Goal: Task Accomplishment & Management: Use online tool/utility

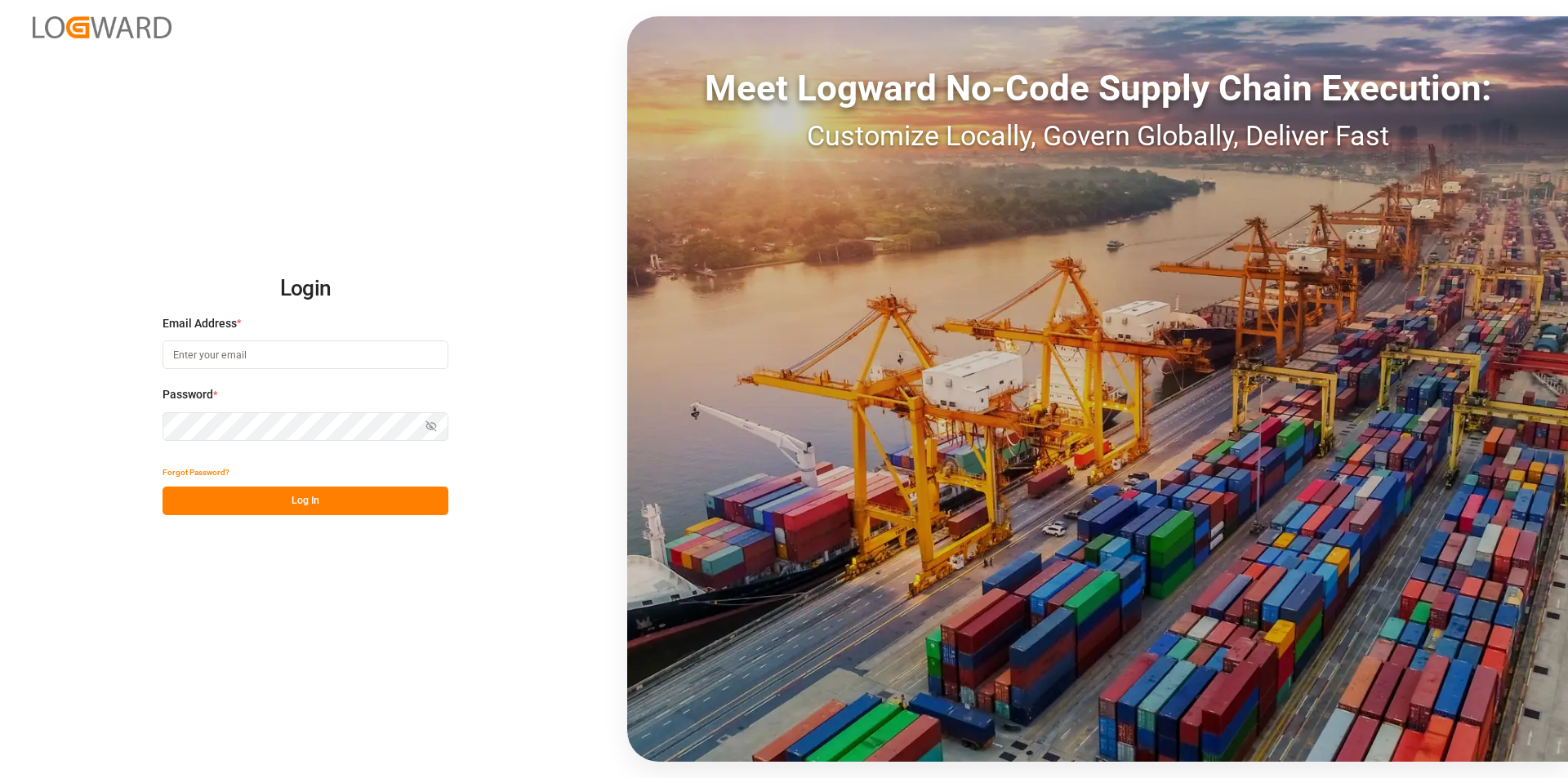
click at [369, 351] on input at bounding box center [305, 355] width 286 height 28
type input "[PERSON_NAME][EMAIL_ADDRESS][PERSON_NAME][DOMAIN_NAME]"
click at [276, 506] on button "Log In" at bounding box center [305, 501] width 286 height 28
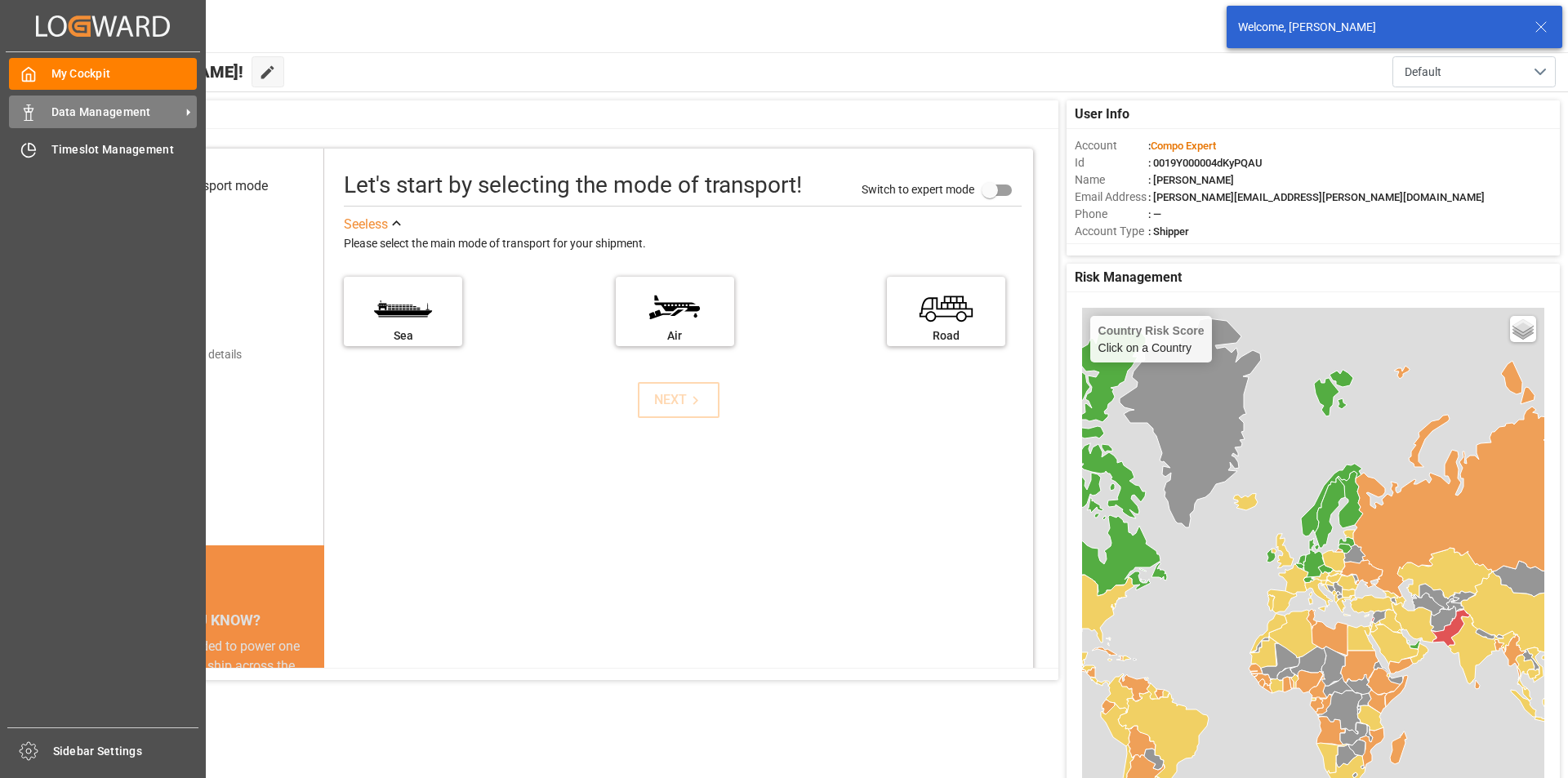
click at [176, 117] on span "Data Management" at bounding box center [116, 112] width 129 height 17
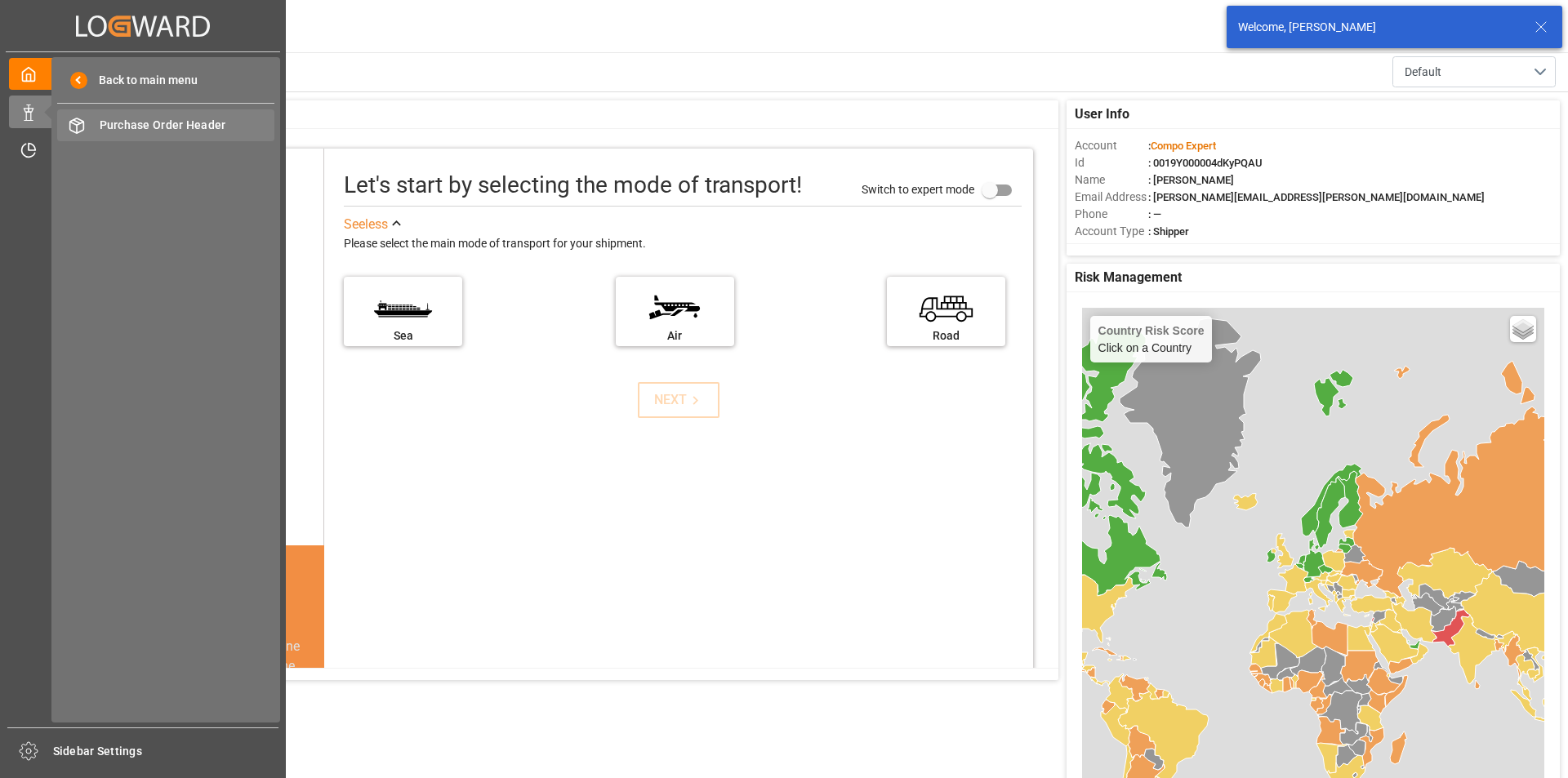
click at [218, 123] on span "Purchase Order Header" at bounding box center [187, 125] width 176 height 17
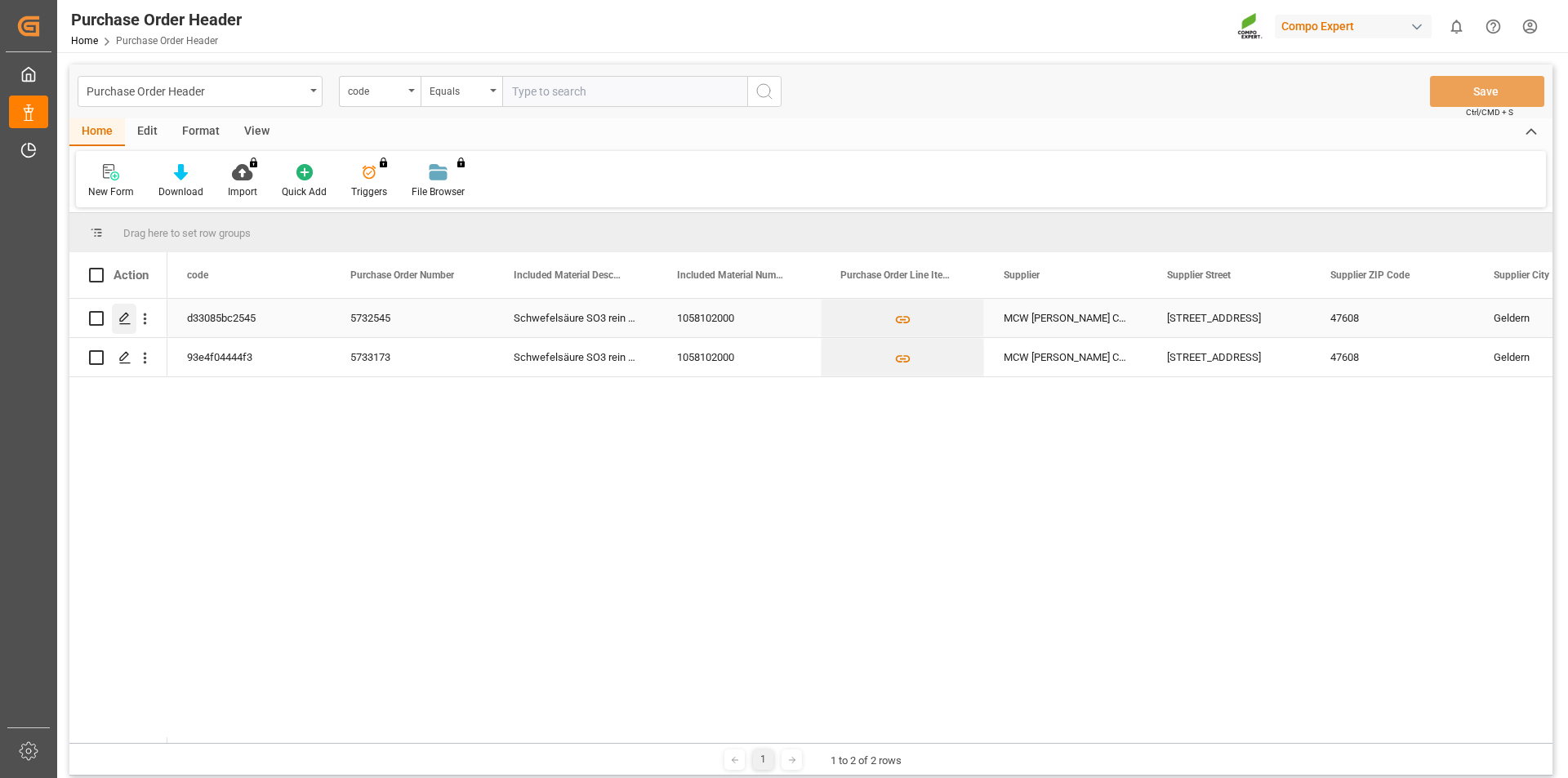
click at [123, 313] on icon "Press SPACE to select this row." at bounding box center [125, 318] width 13 height 13
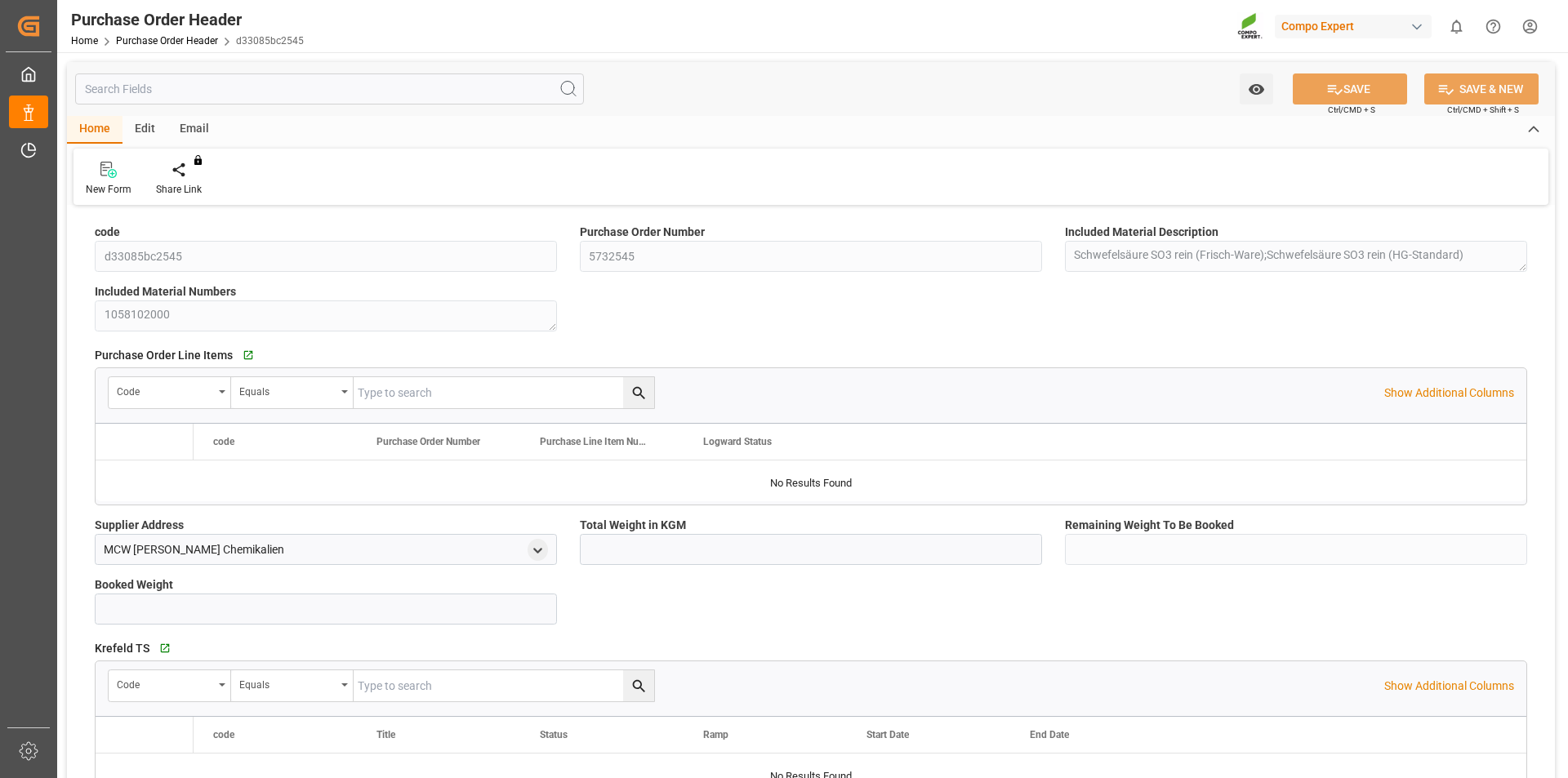
type input "1700000"
type input "475000"
type input "1225000"
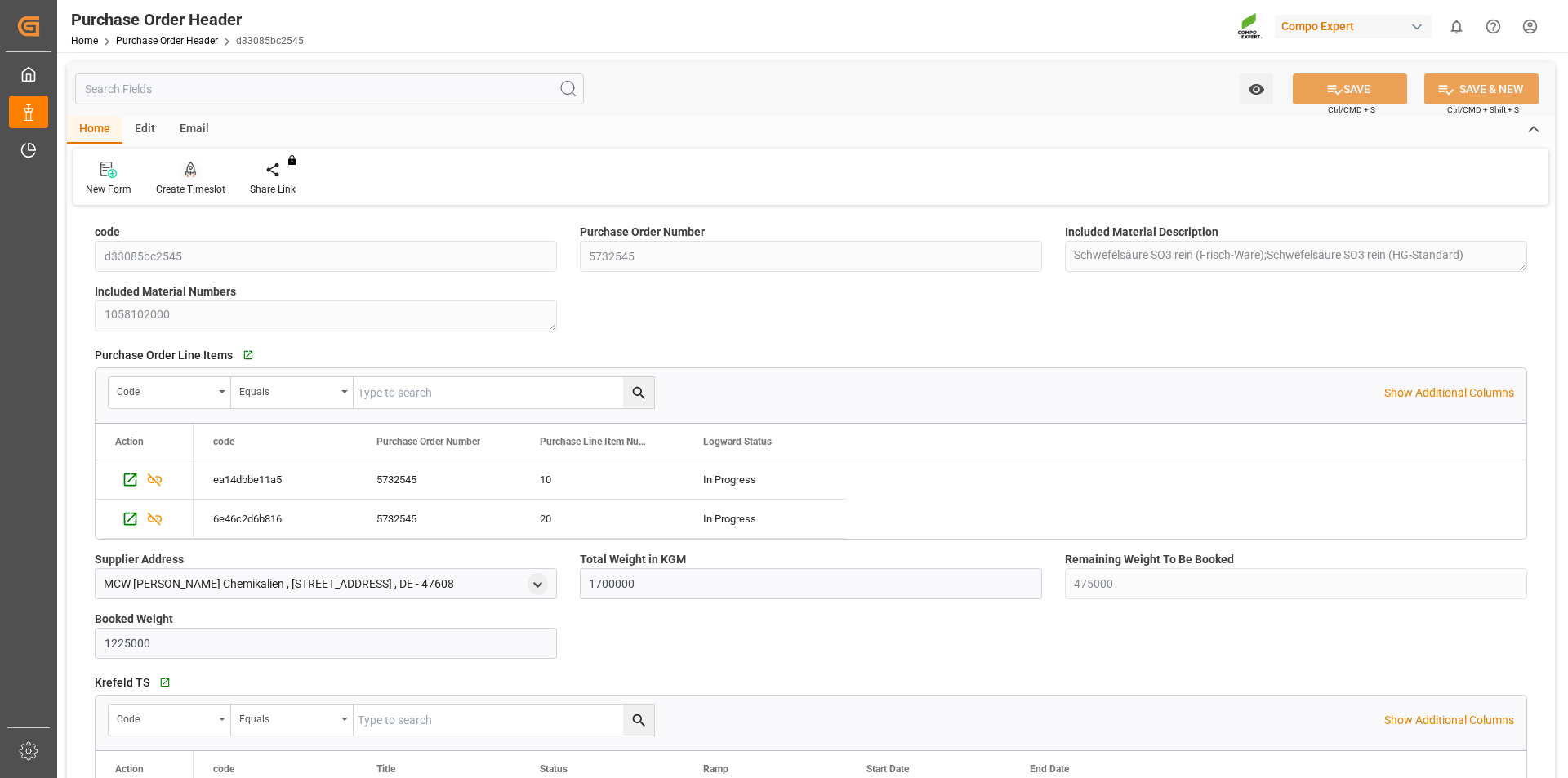
click at [185, 177] on icon at bounding box center [191, 169] width 11 height 16
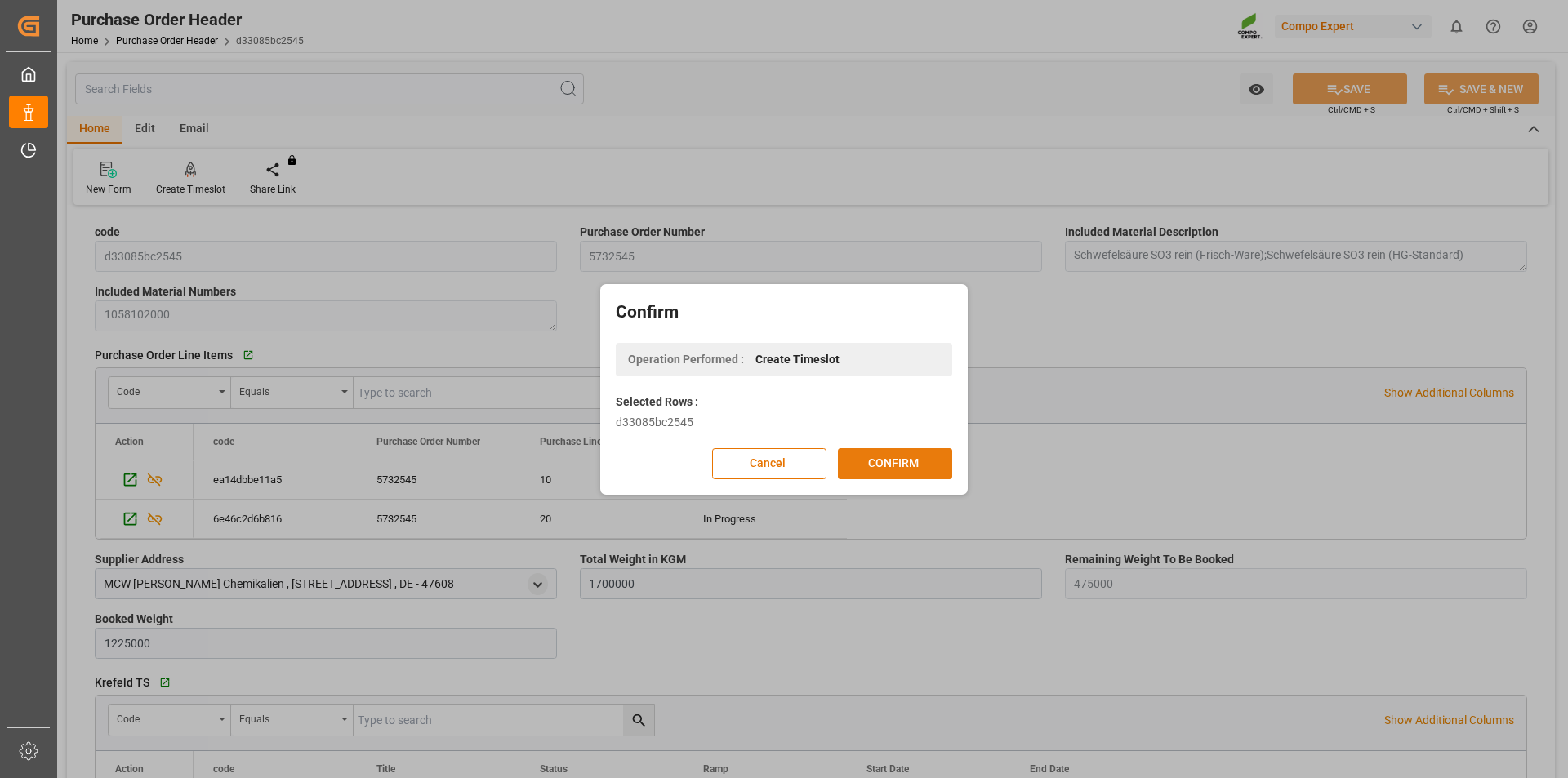
click at [866, 463] on button "CONFIRM" at bounding box center [895, 464] width 114 height 31
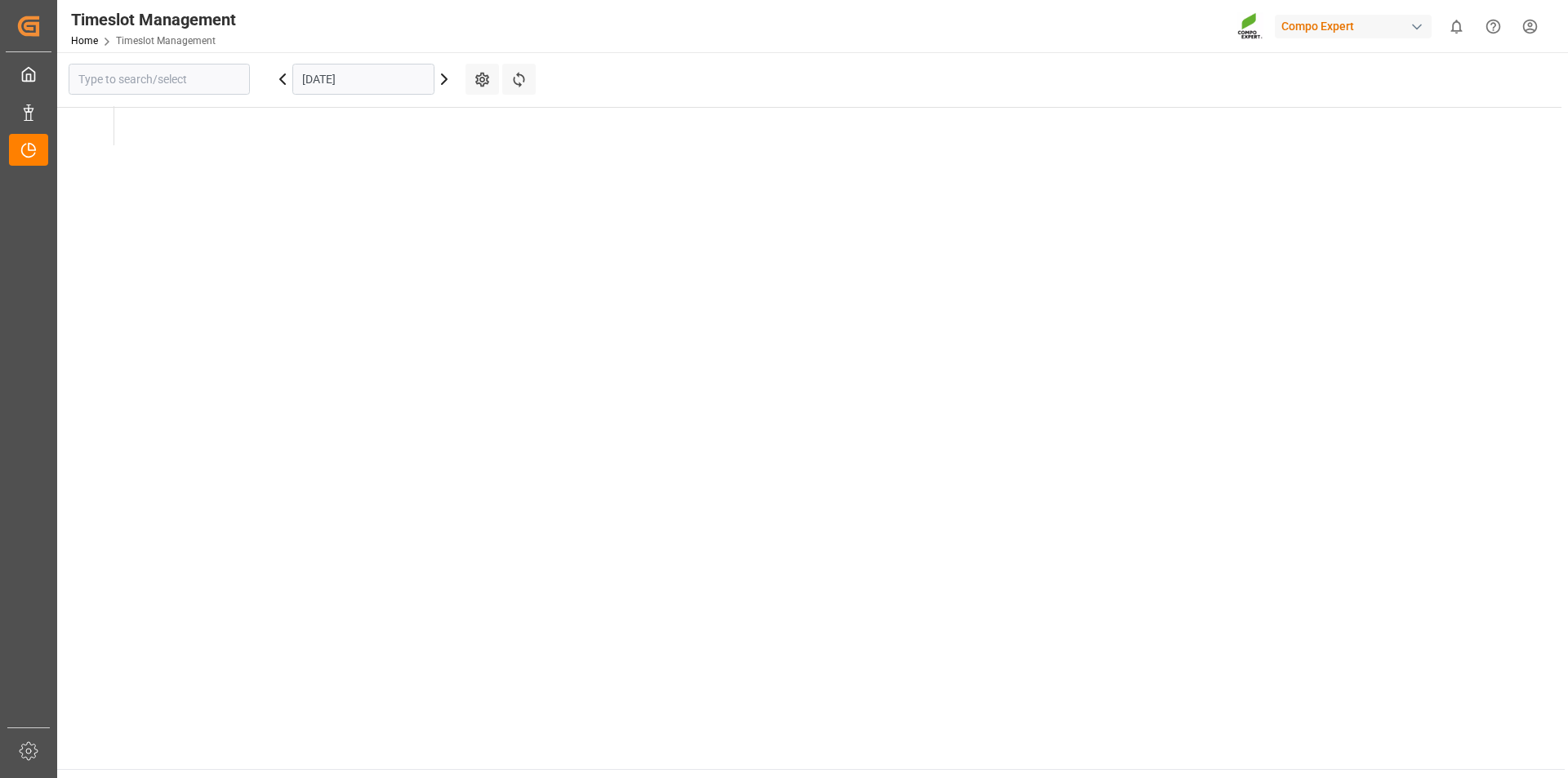
type input "Krefeld"
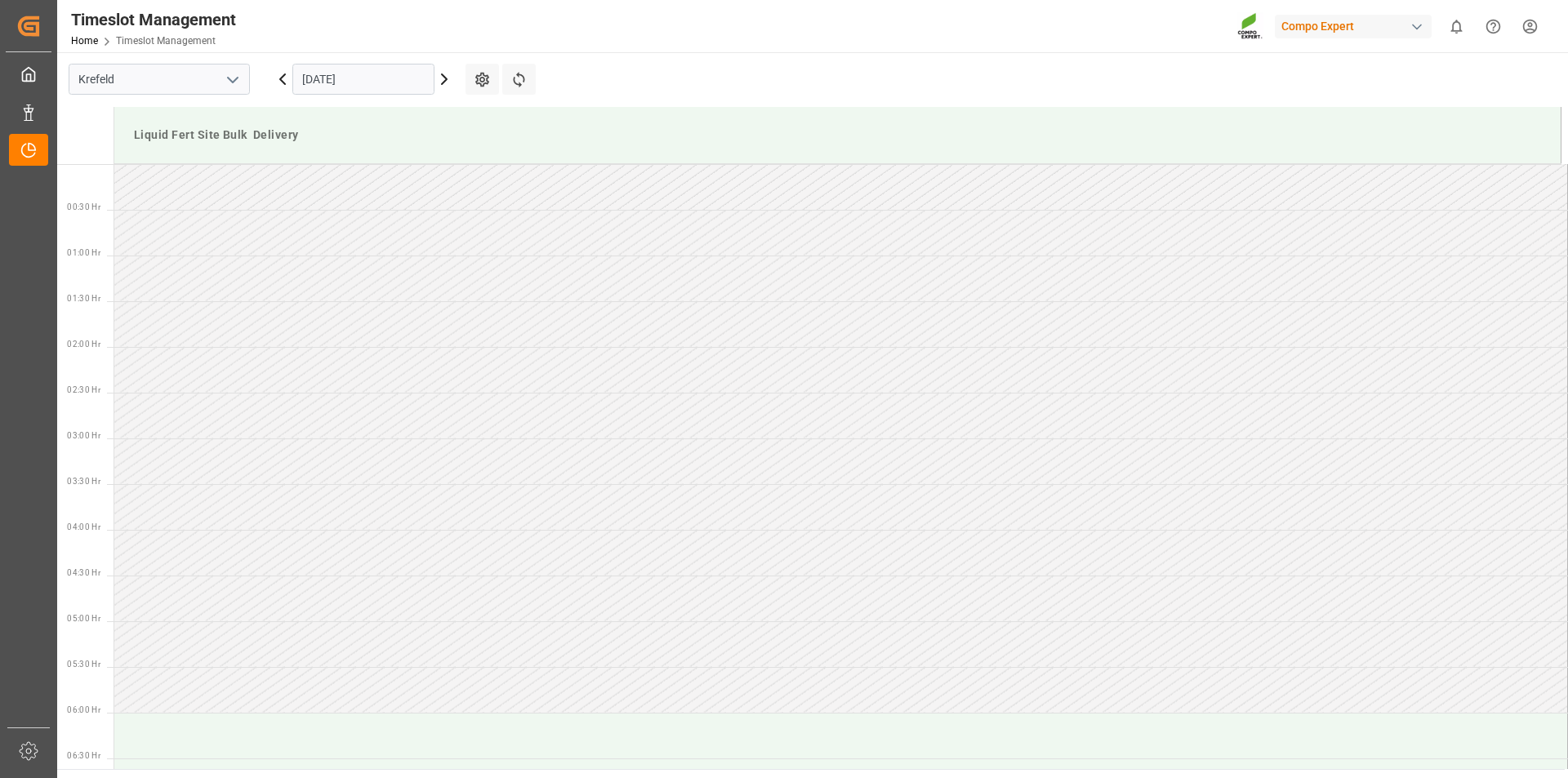
scroll to position [1270, 0]
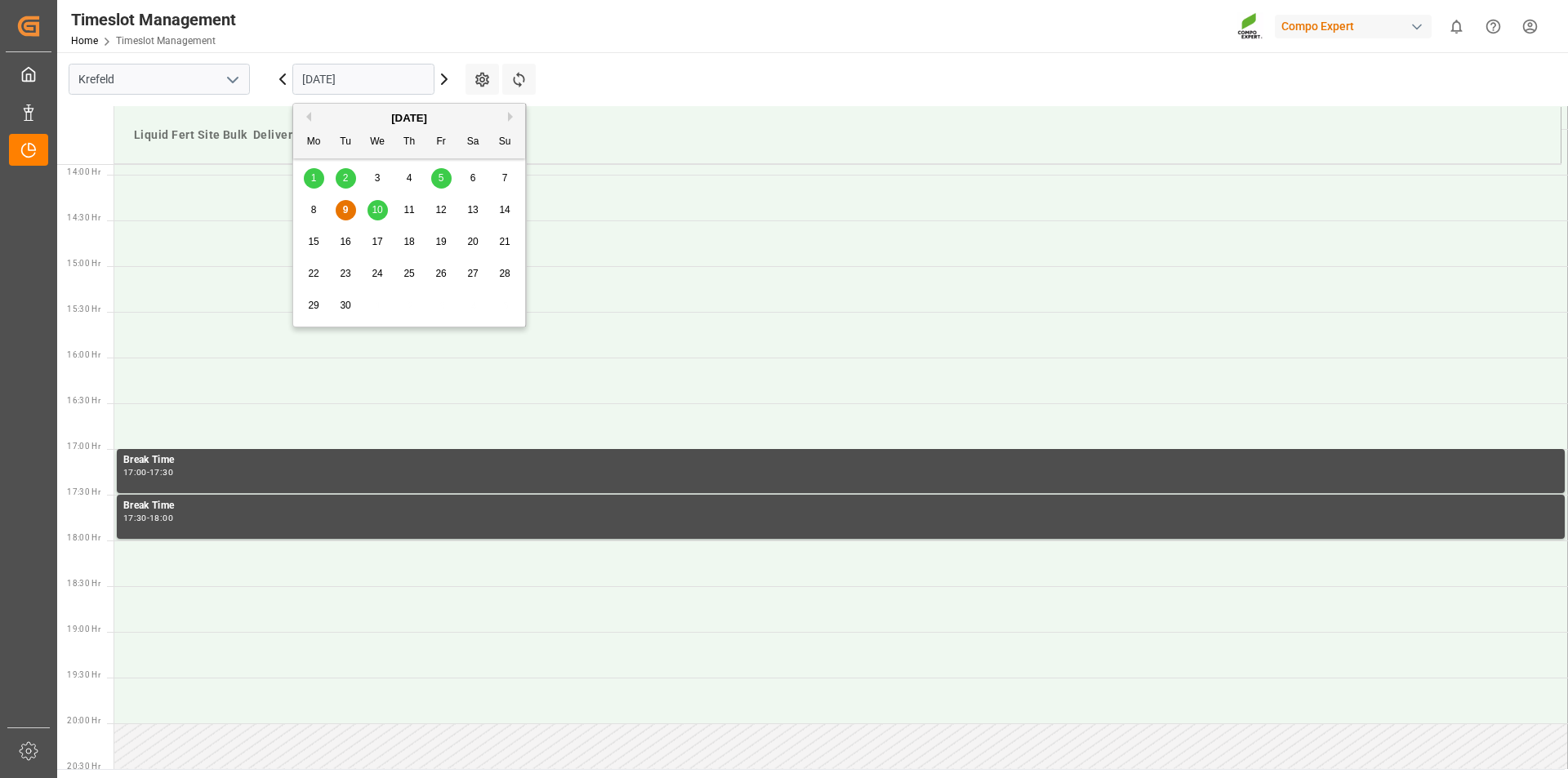
click at [327, 72] on input "[DATE]" at bounding box center [364, 79] width 142 height 31
click at [382, 212] on span "10" at bounding box center [376, 210] width 10 height 11
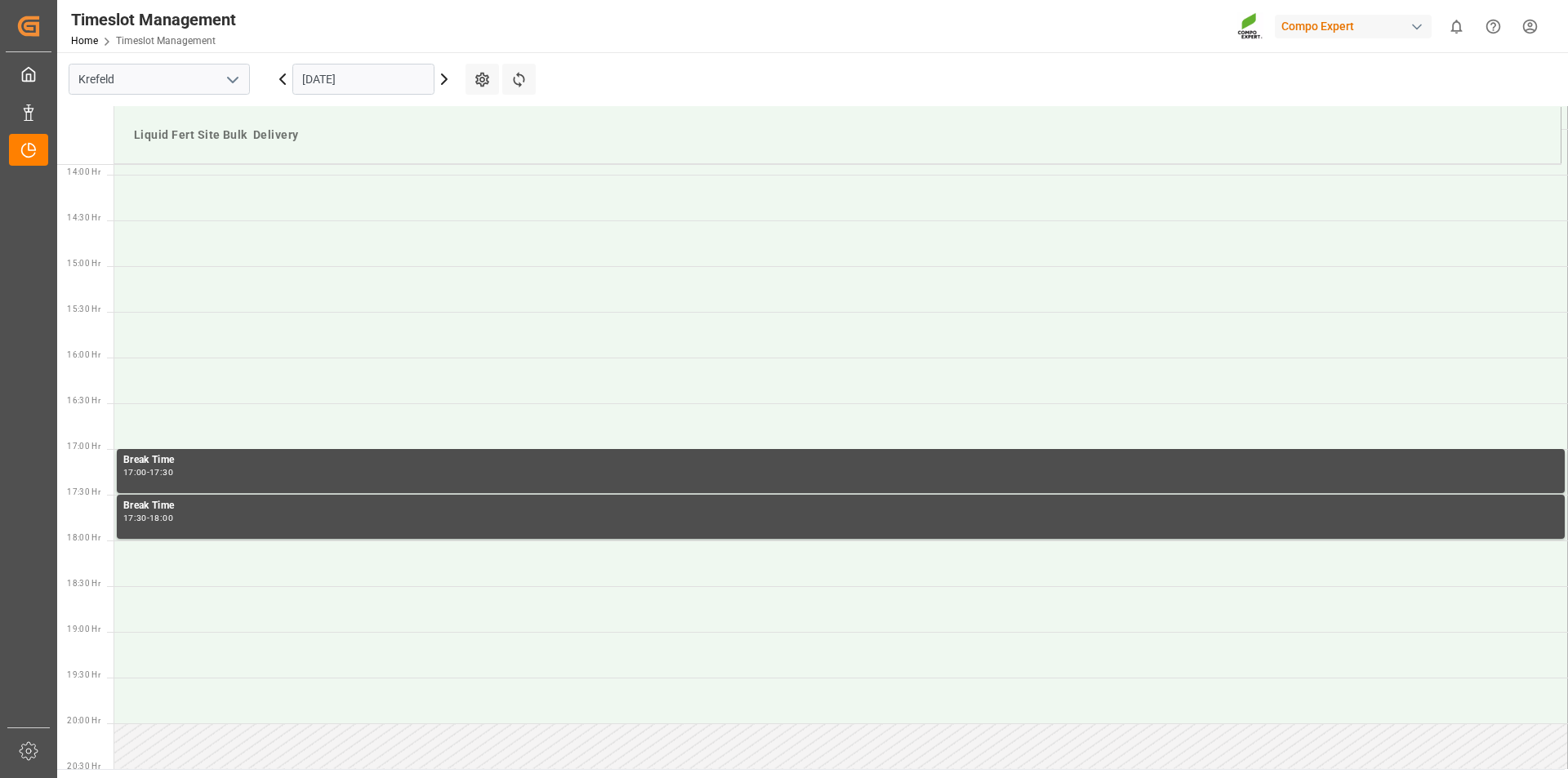
click at [323, 75] on input "10.09.2025" at bounding box center [364, 79] width 142 height 31
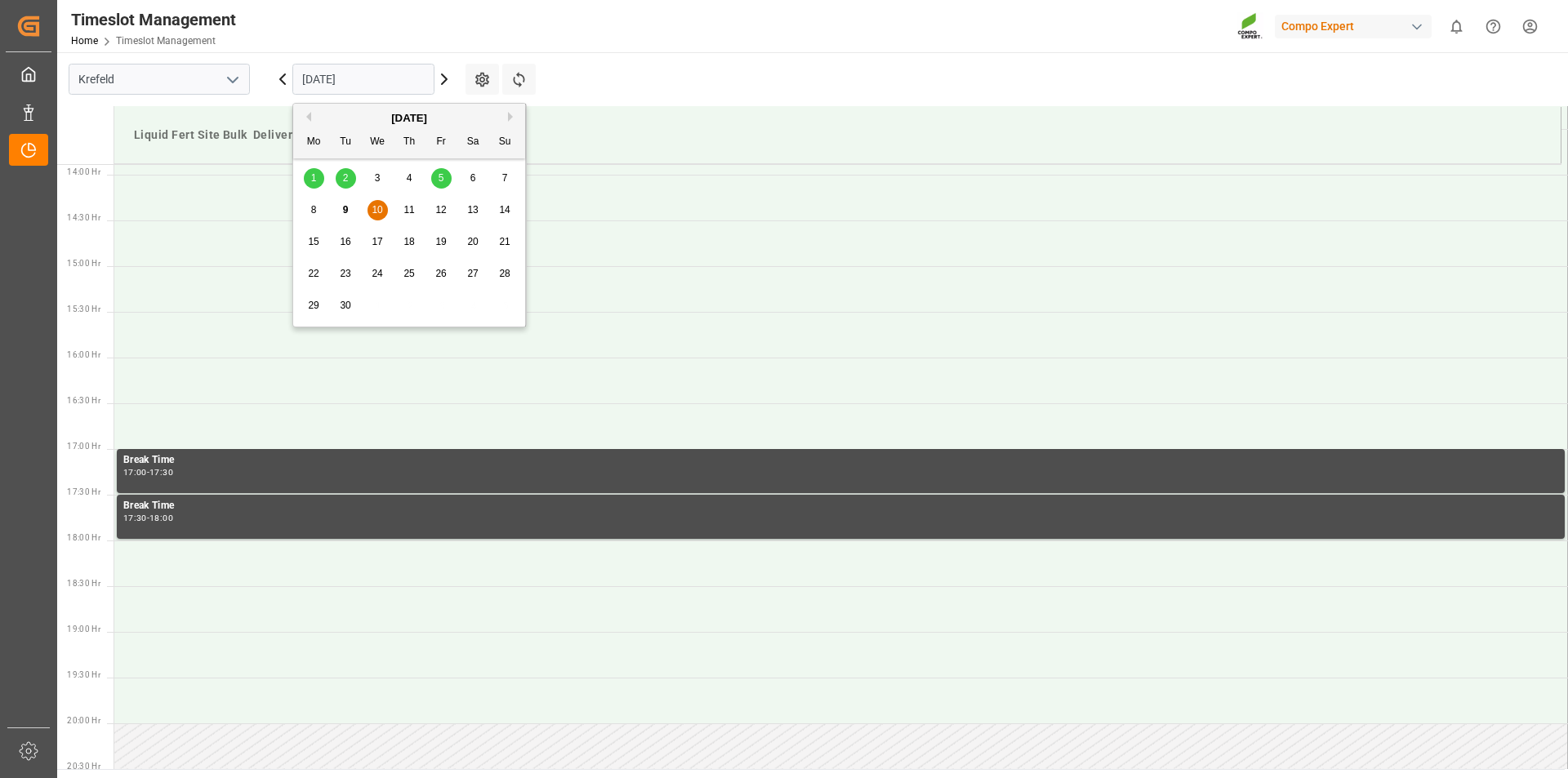
click at [408, 202] on div "11" at bounding box center [408, 211] width 20 height 20
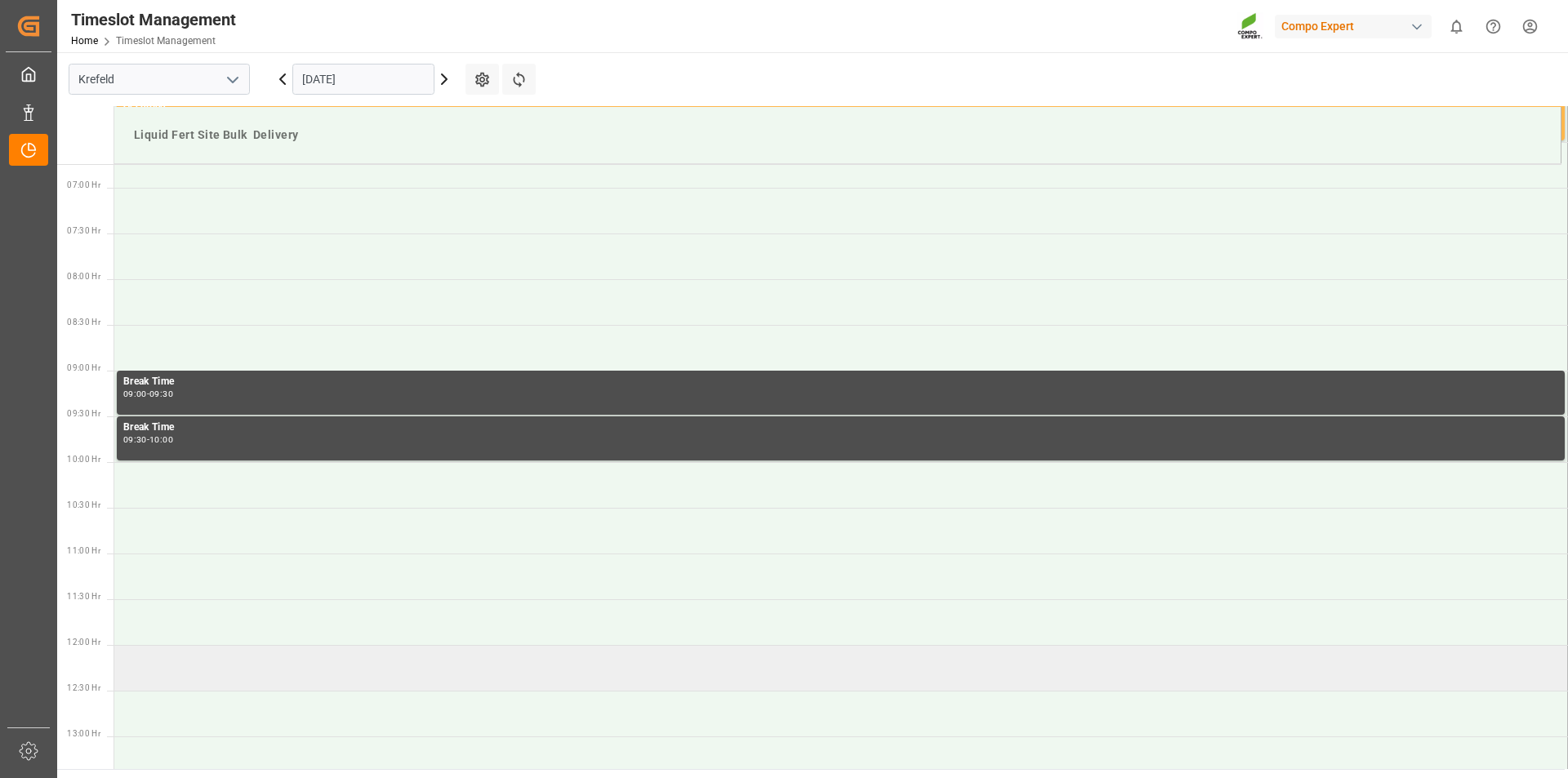
scroll to position [698, 0]
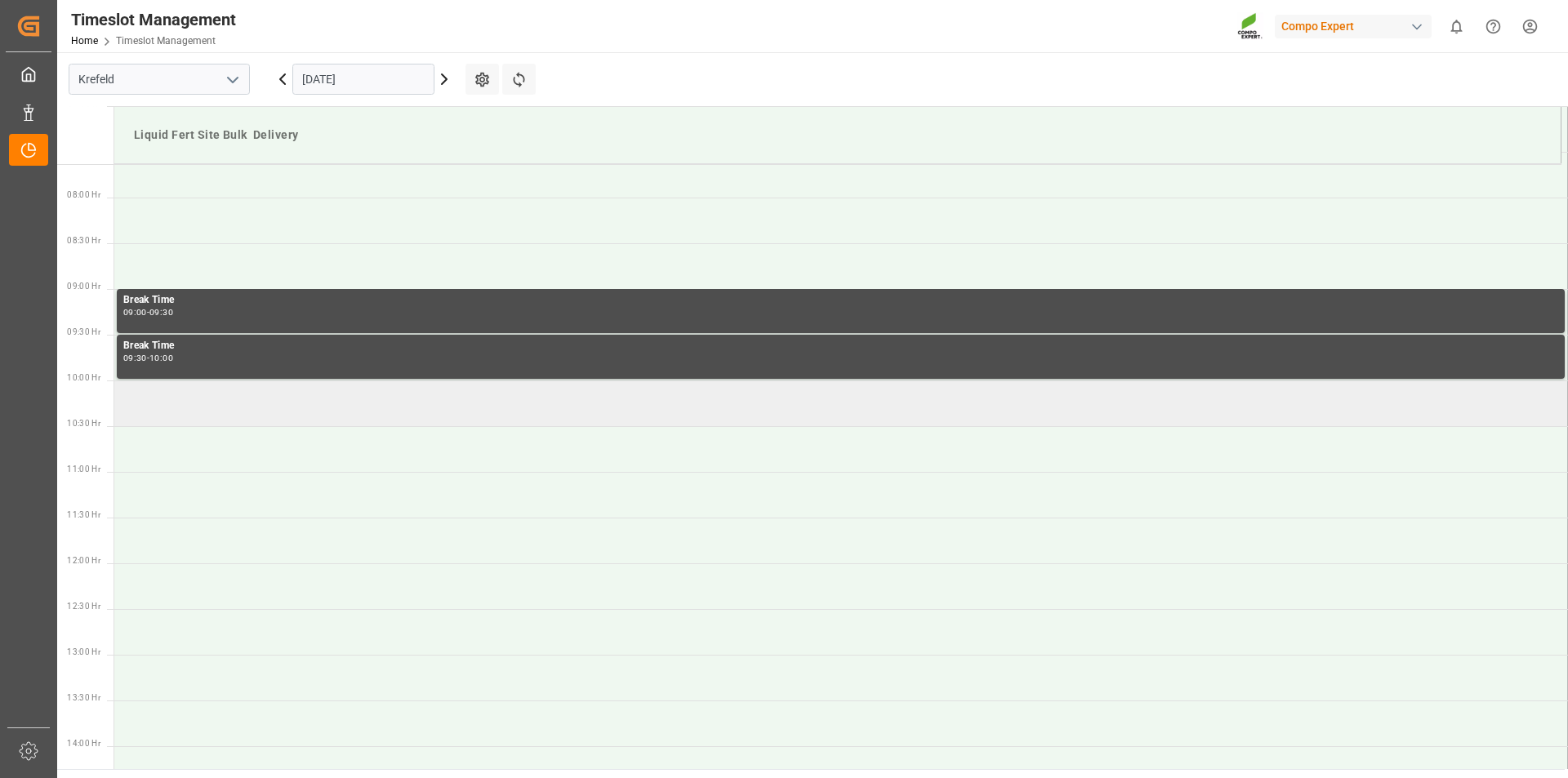
click at [258, 408] on td at bounding box center [841, 404] width 1454 height 46
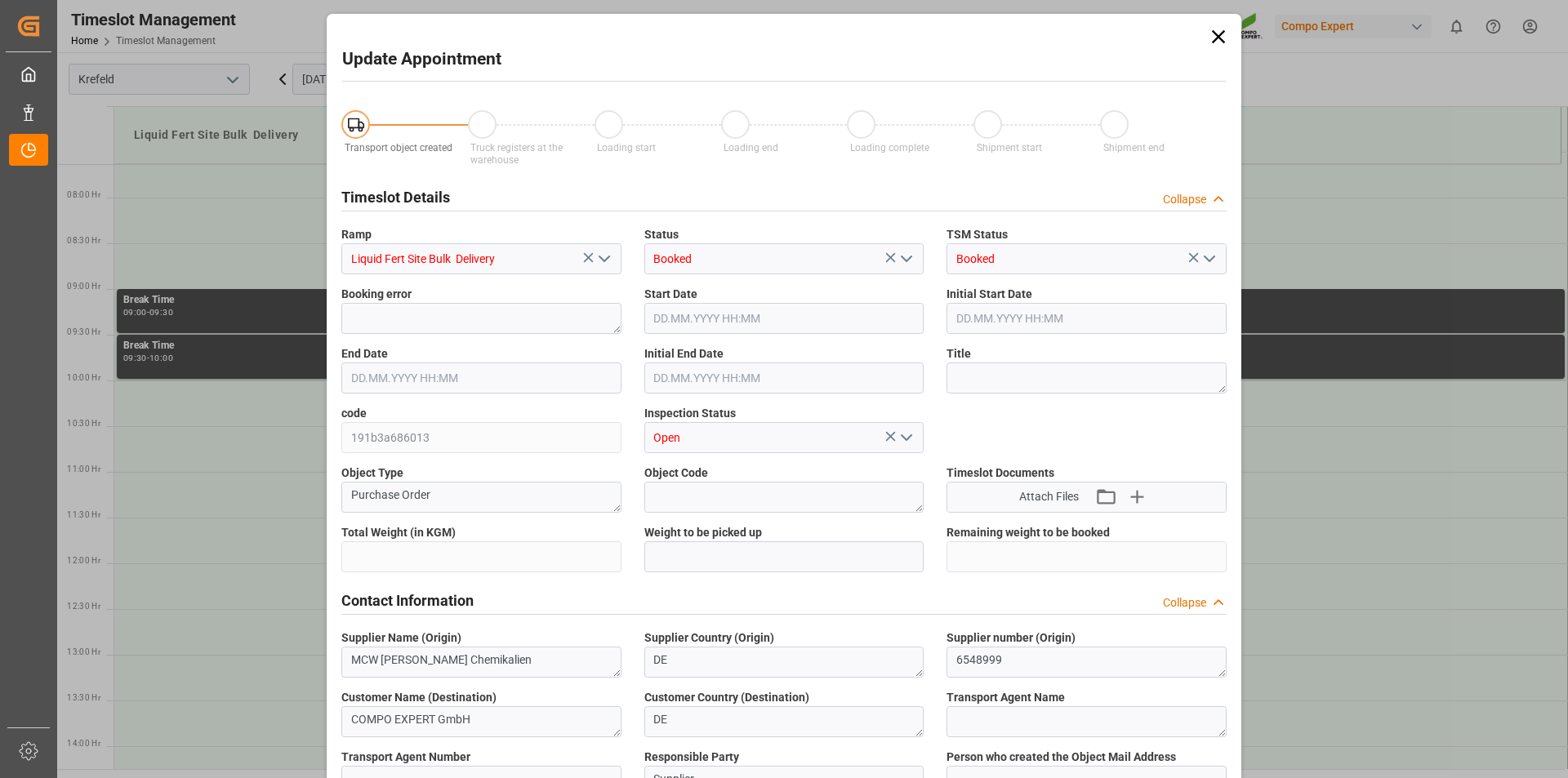
type input "1700000"
type input "475000"
type input "11.09.2025 10:00"
type input "11.09.2025 10:30"
type input "09.09.2025 12:36"
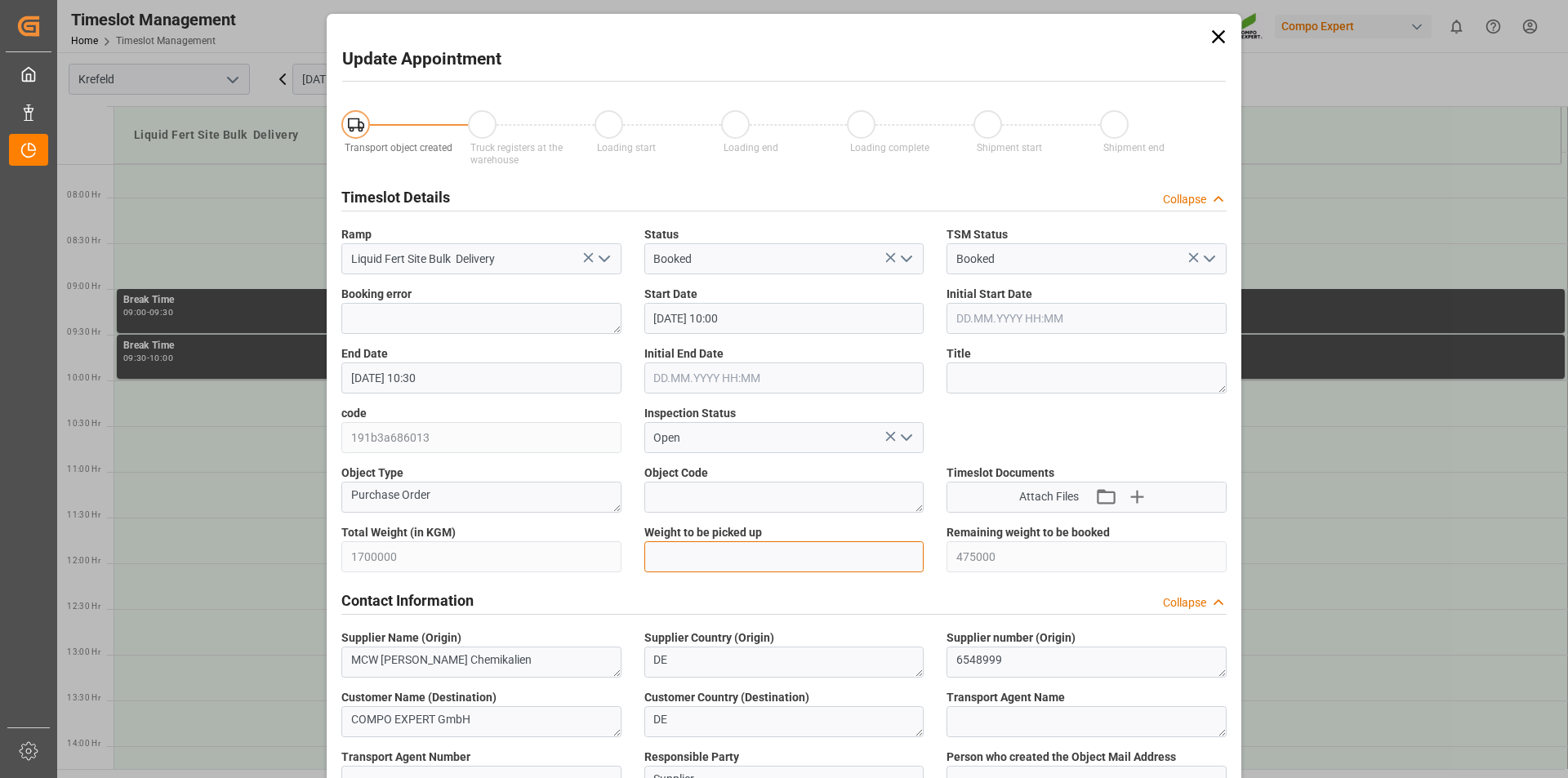
click at [701, 557] on input "text" at bounding box center [784, 557] width 280 height 31
type input "25000"
click at [993, 380] on textarea at bounding box center [1086, 378] width 280 height 31
paste textarea "163073"
type textarea "163073 'Blüggel"
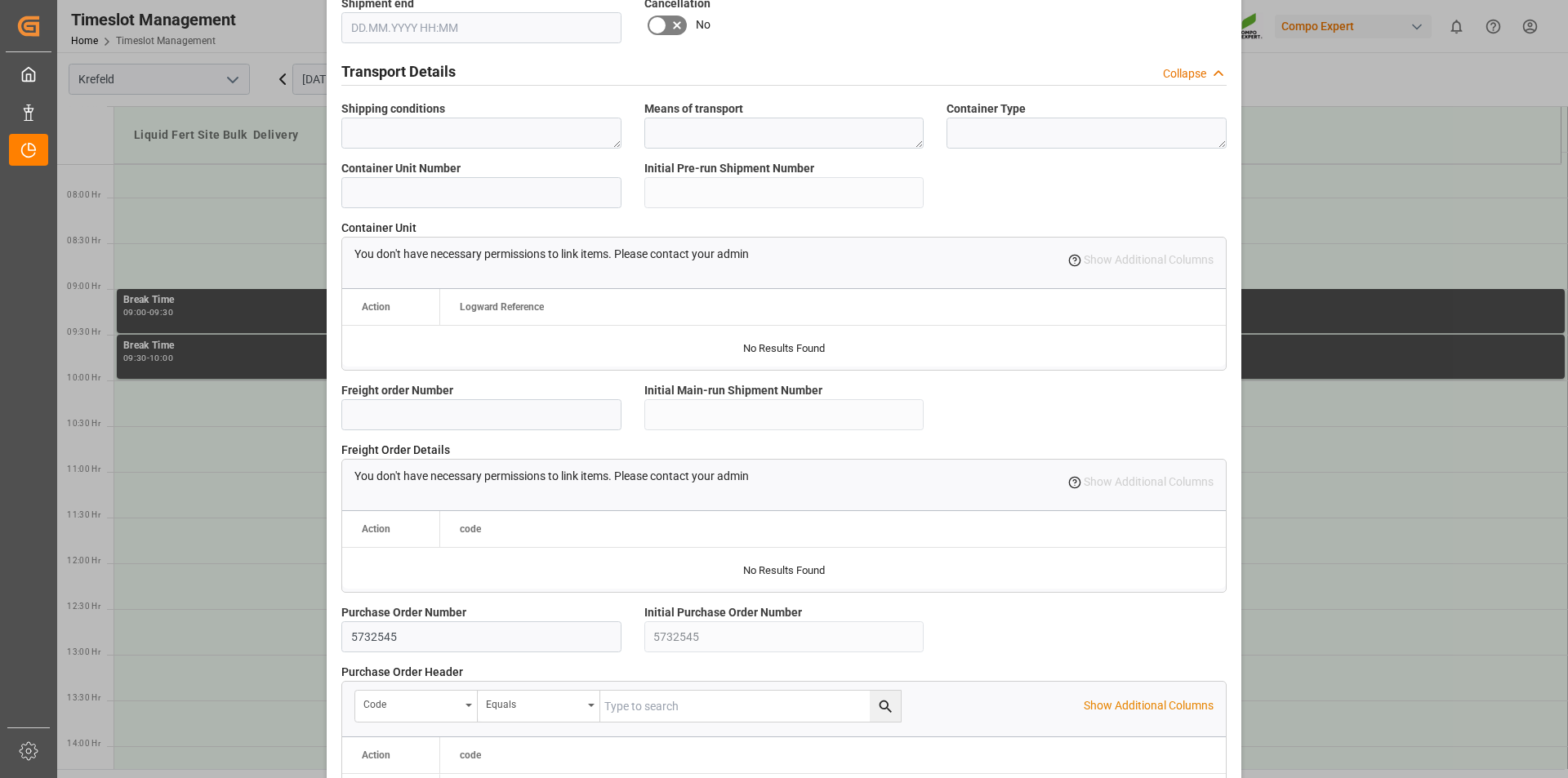
scroll to position [1373, 0]
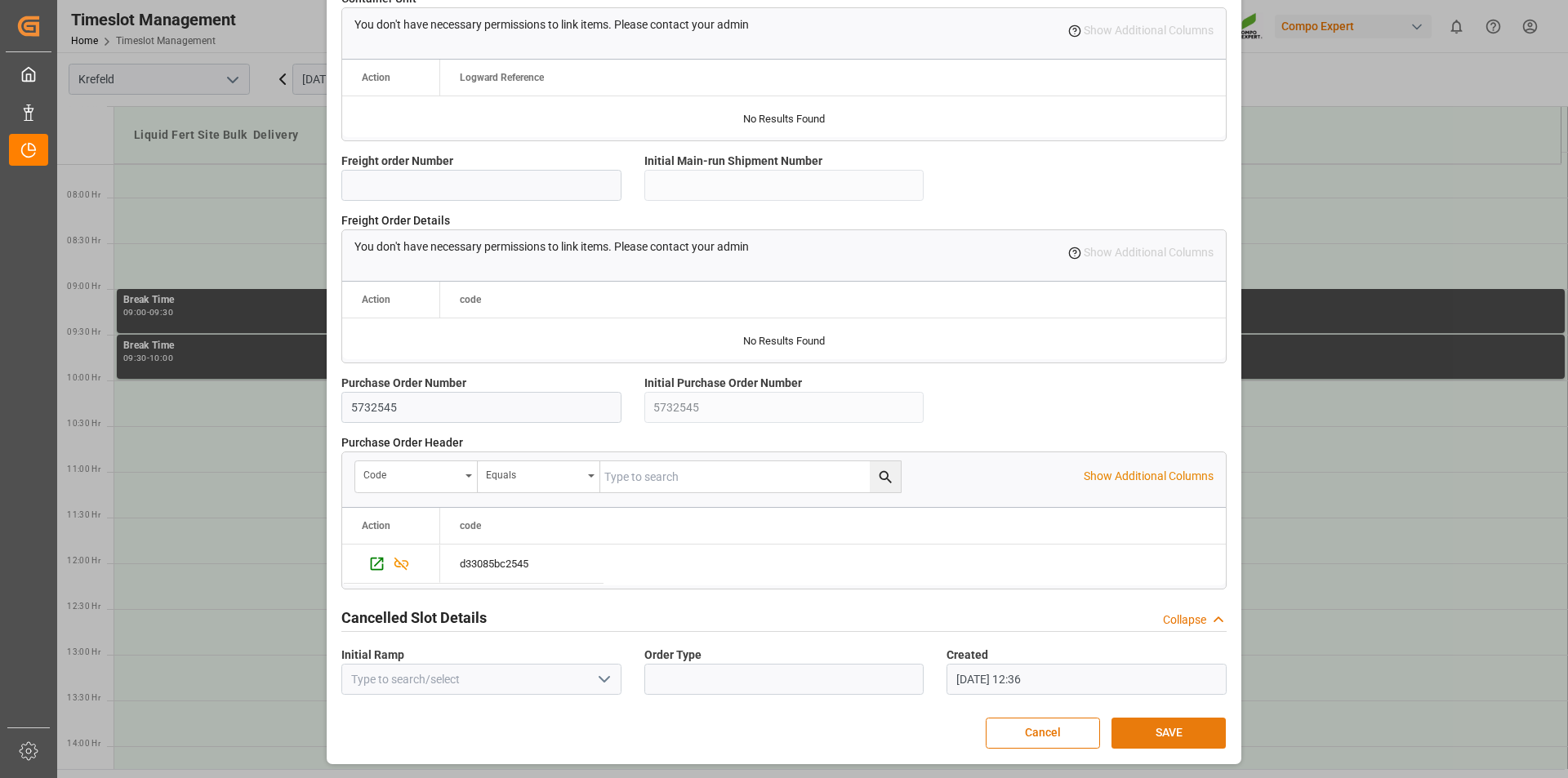
click at [1154, 724] on button "SAVE" at bounding box center [1168, 733] width 114 height 31
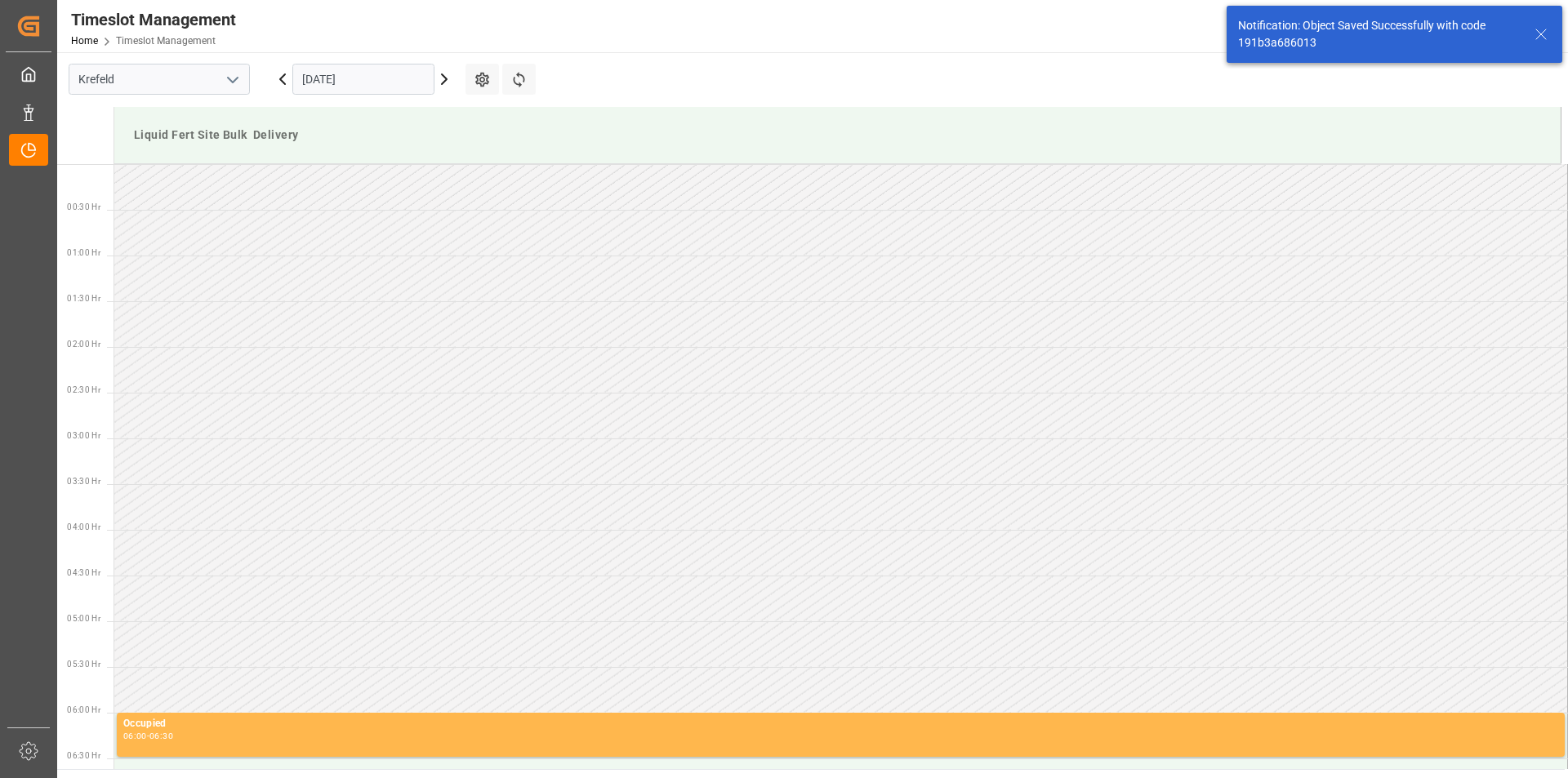
scroll to position [813, 0]
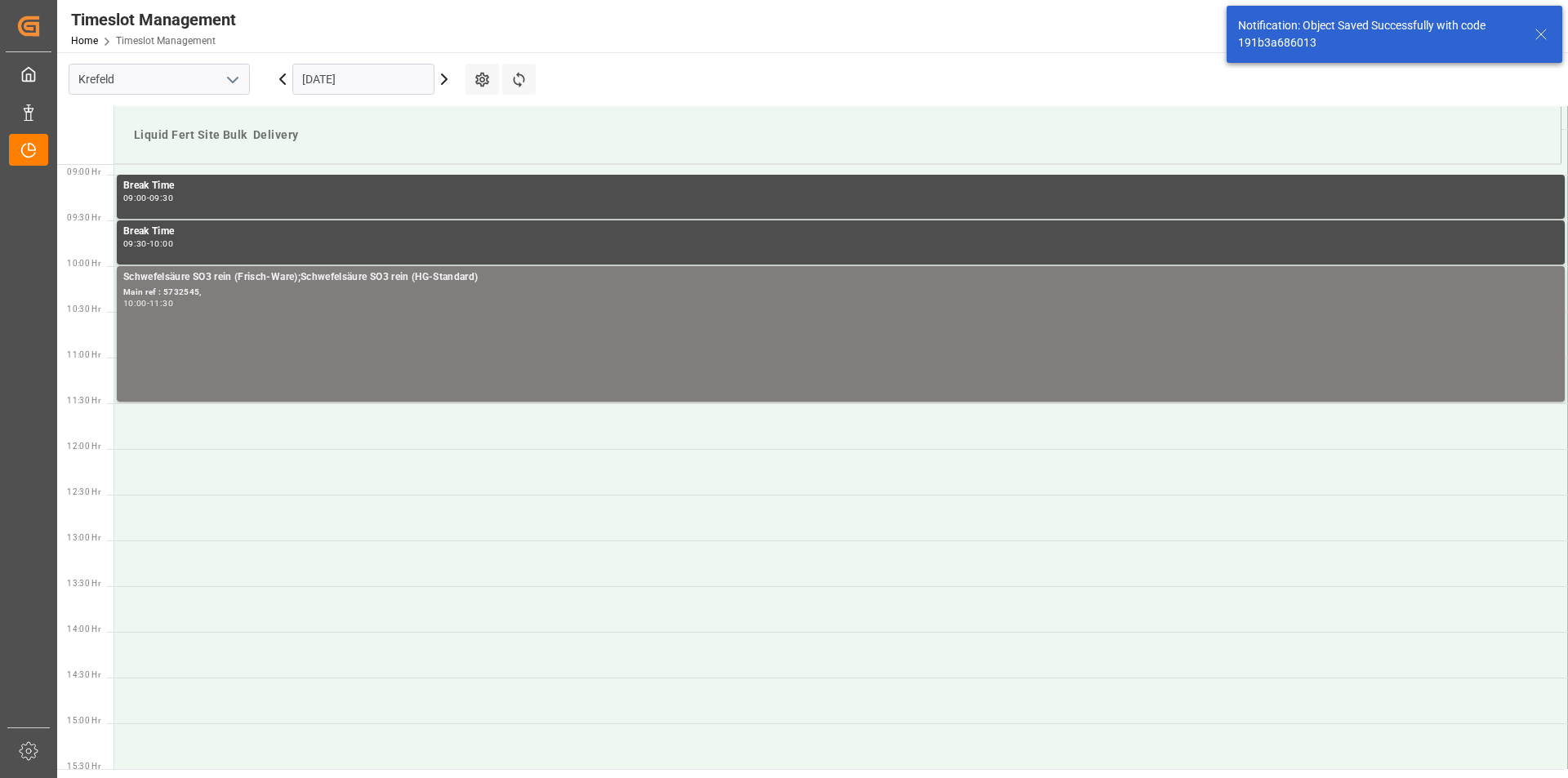
click at [1548, 33] on icon at bounding box center [1540, 34] width 20 height 20
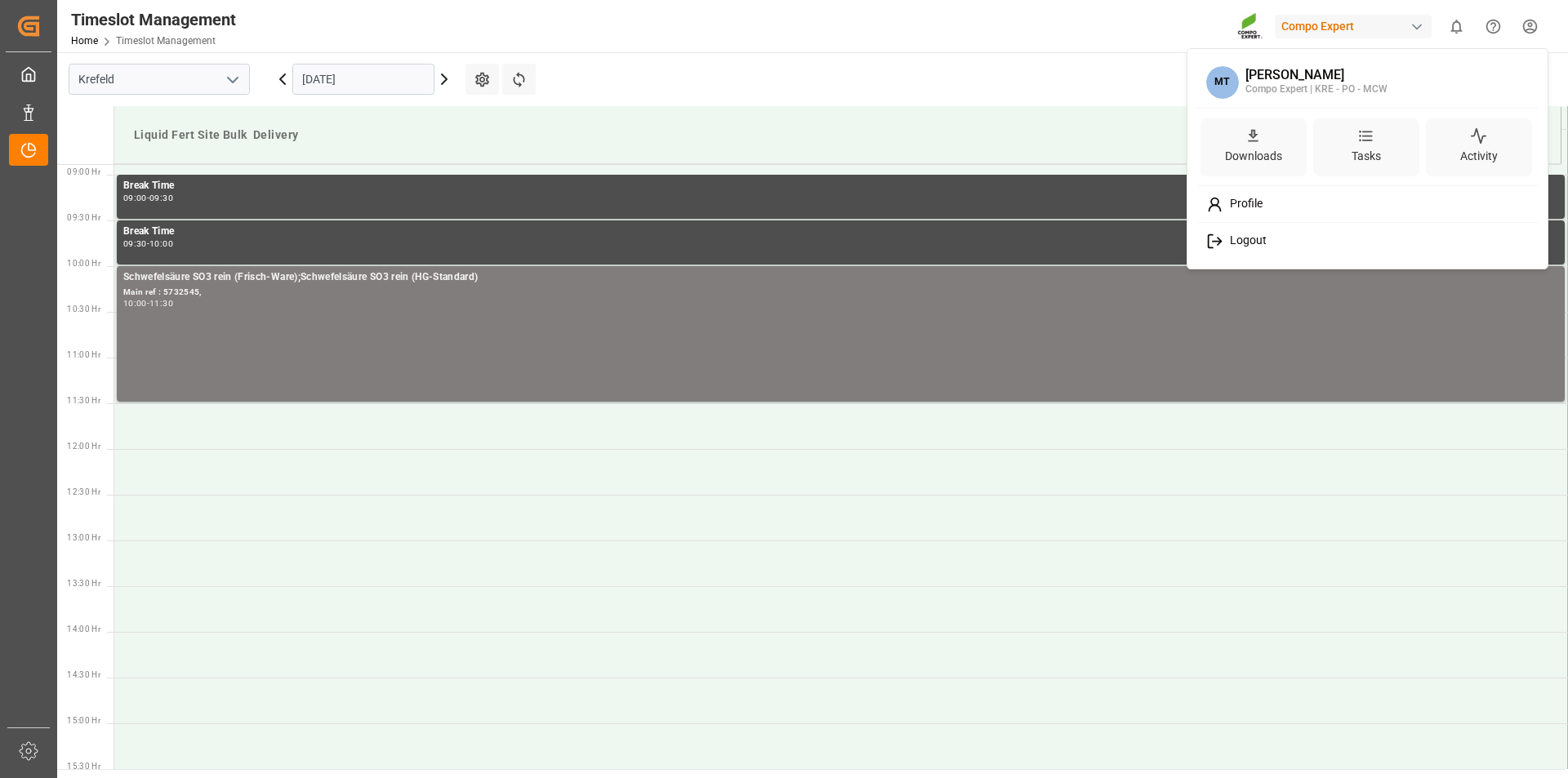
click at [1532, 29] on html "Created by potrace 1.15, written by Peter Selinger 2001-2017 Created by potrace…" at bounding box center [784, 389] width 1568 height 778
click at [1276, 234] on div "Logout" at bounding box center [1368, 241] width 335 height 30
